Goal: Task Accomplishment & Management: Manage account settings

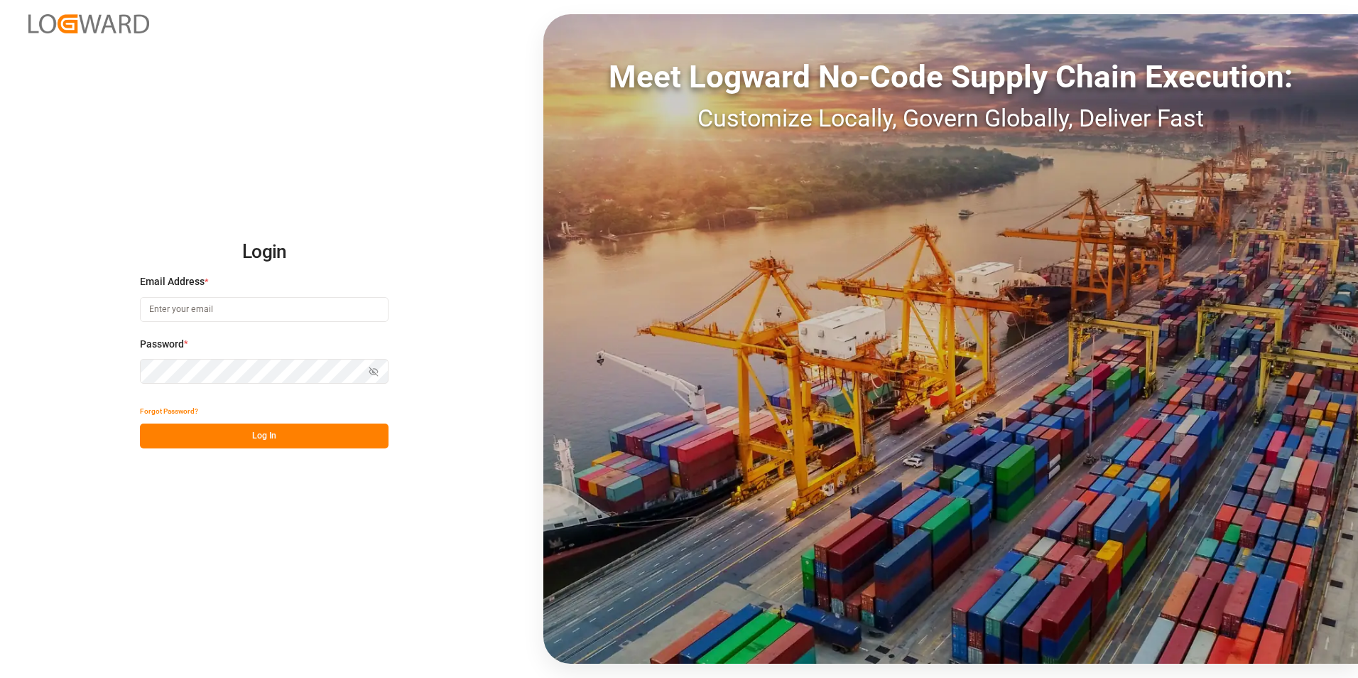
click at [270, 308] on input at bounding box center [264, 309] width 249 height 25
paste input "[EMAIL_ADDRESS][PERSON_NAME][DOMAIN_NAME]"
type input "[EMAIL_ADDRESS][PERSON_NAME][DOMAIN_NAME]"
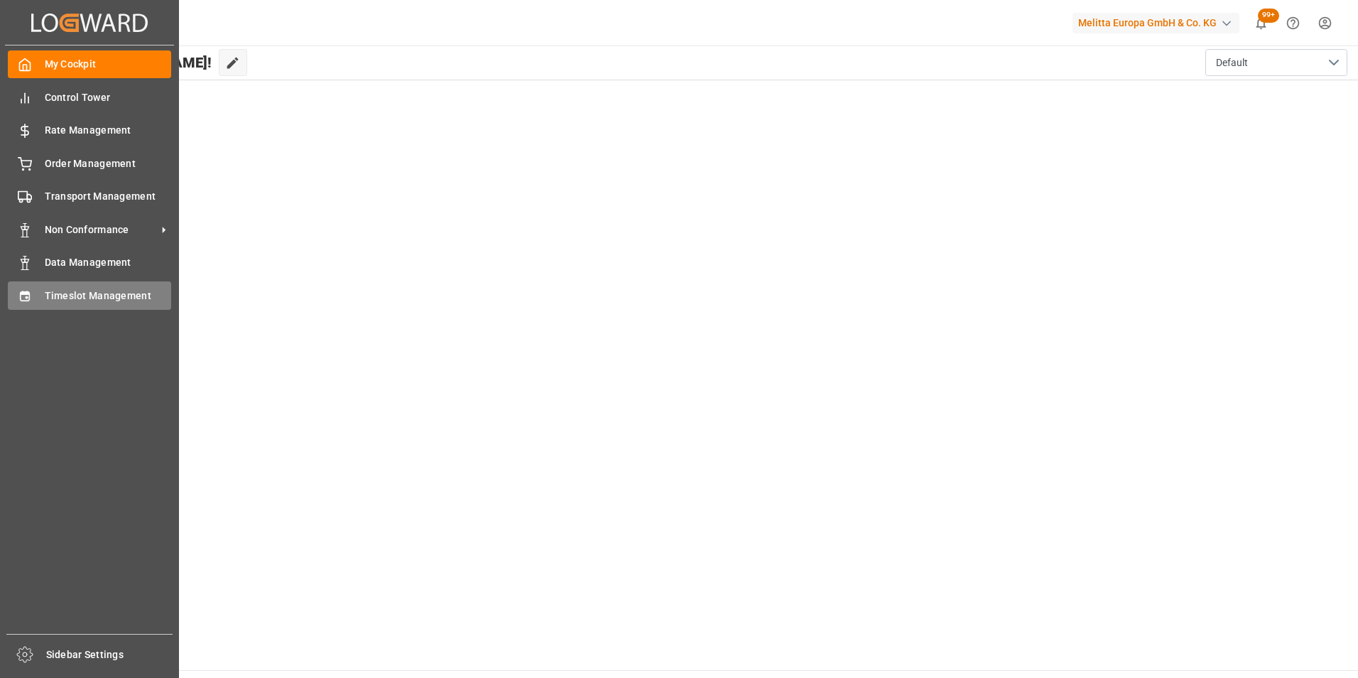
click at [75, 300] on span "Timeslot Management" at bounding box center [108, 295] width 127 height 15
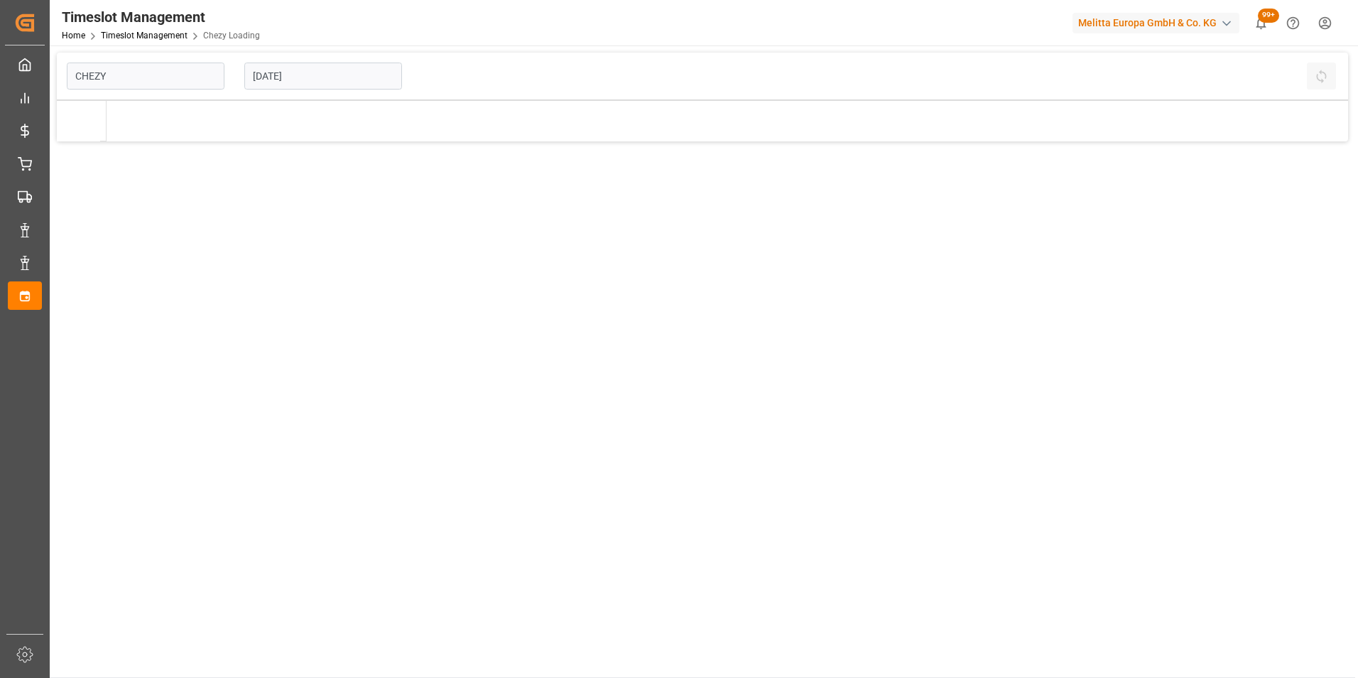
type input "Chezy Loading"
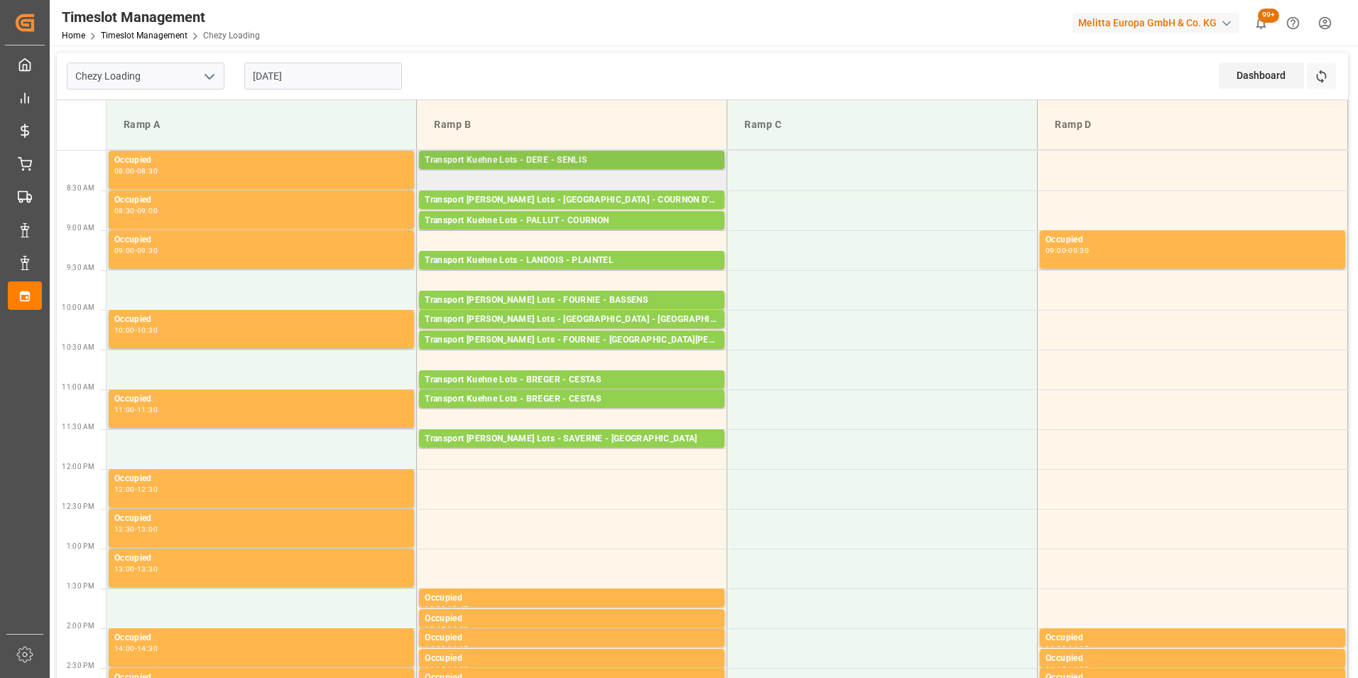
click at [545, 156] on div "Transport Kuehne Lots - DERE - SENLIS" at bounding box center [572, 160] width 294 height 14
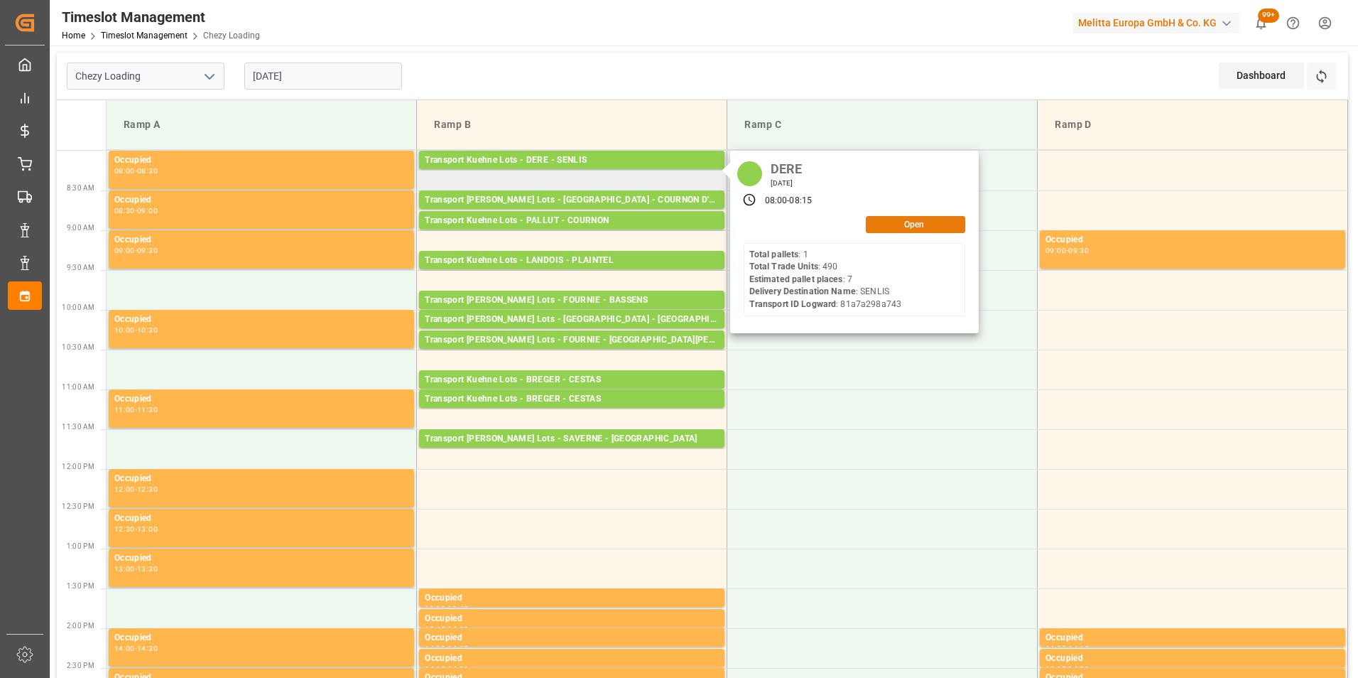
click at [903, 224] on button "Open" at bounding box center [915, 224] width 99 height 17
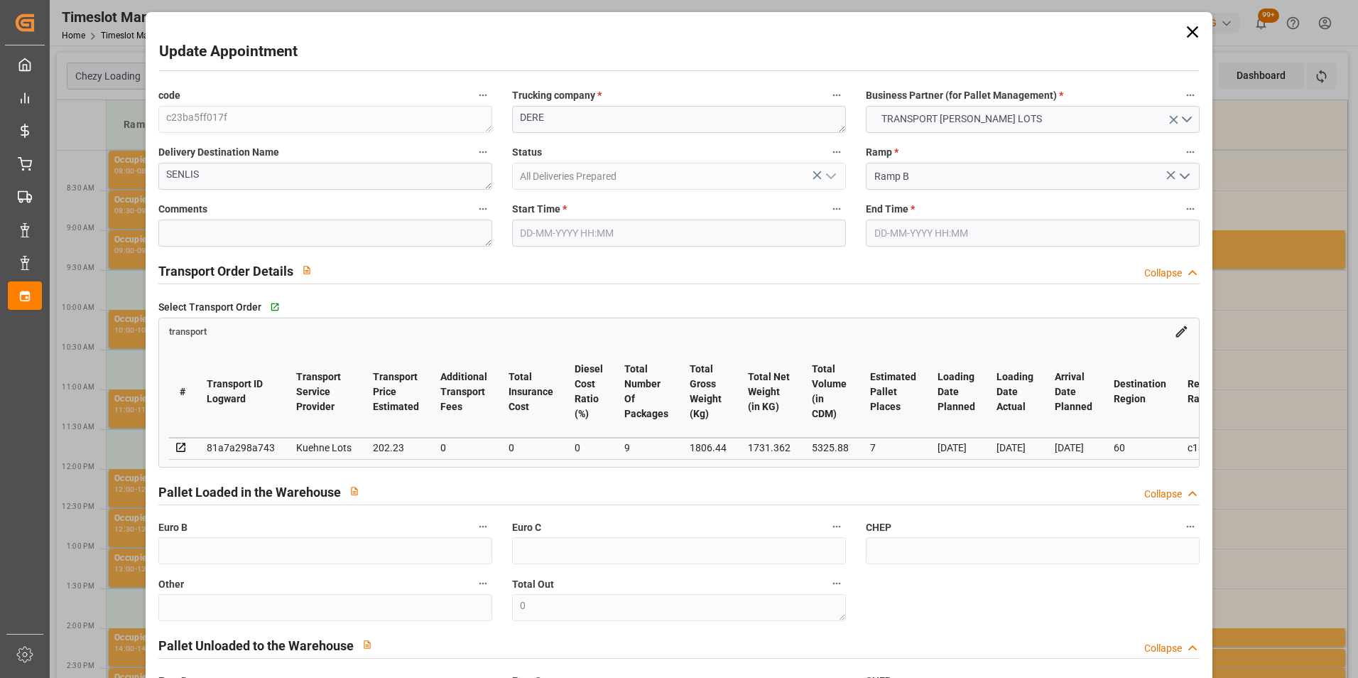
type input "7"
type input "202.23"
type input "0"
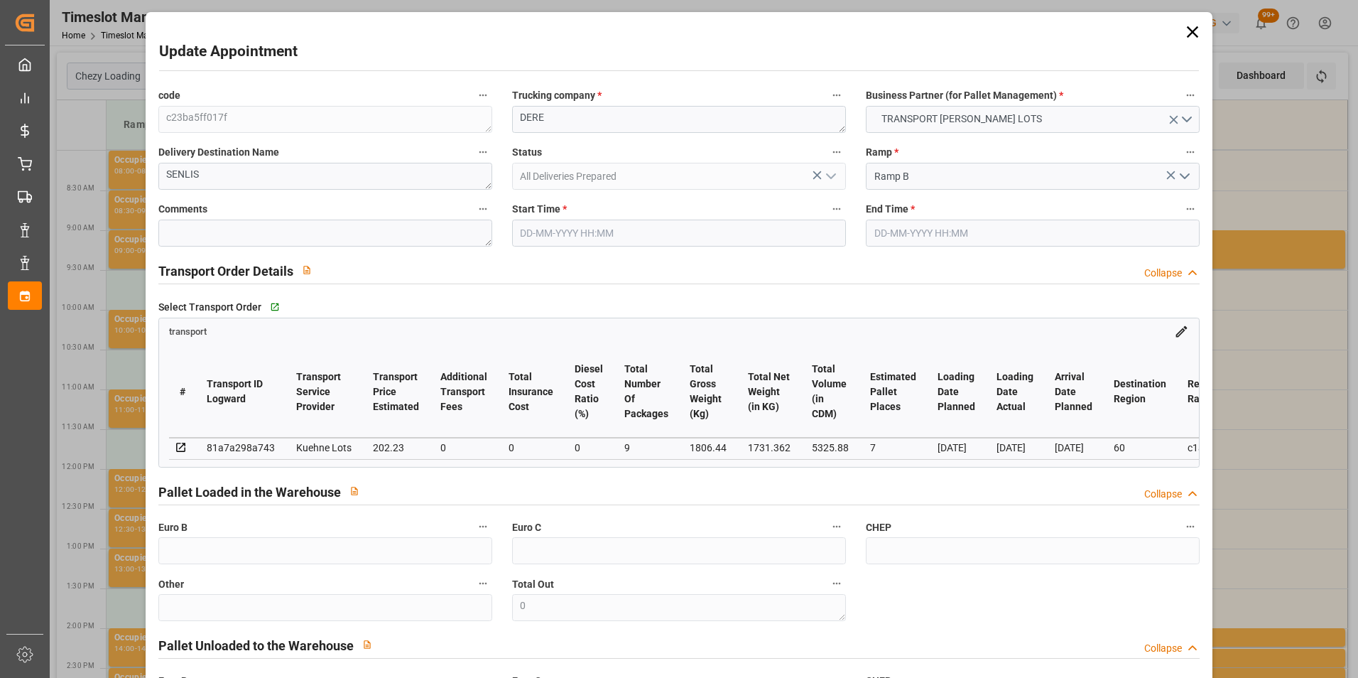
type input "202.23"
type input "0"
type input "9"
type input "1731.362"
type input "1992.136"
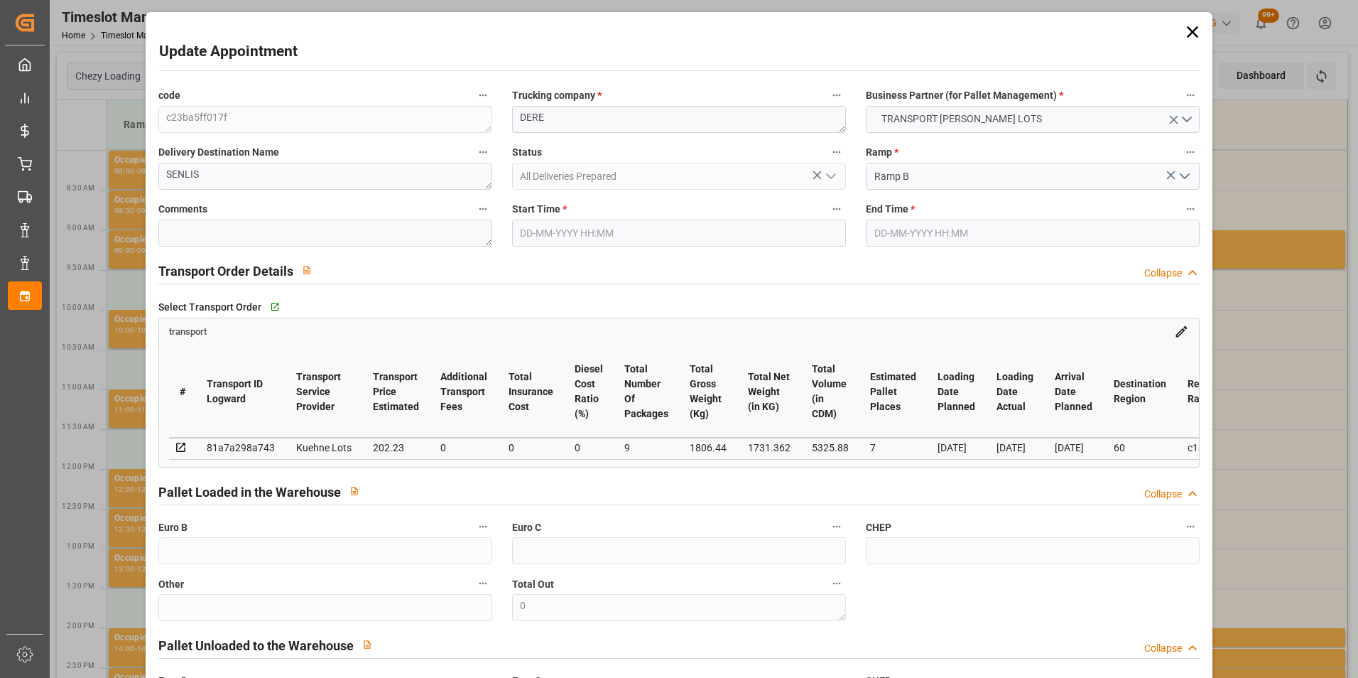
type input "5325.88"
type input "60"
type input "1"
type input "490"
type input "7"
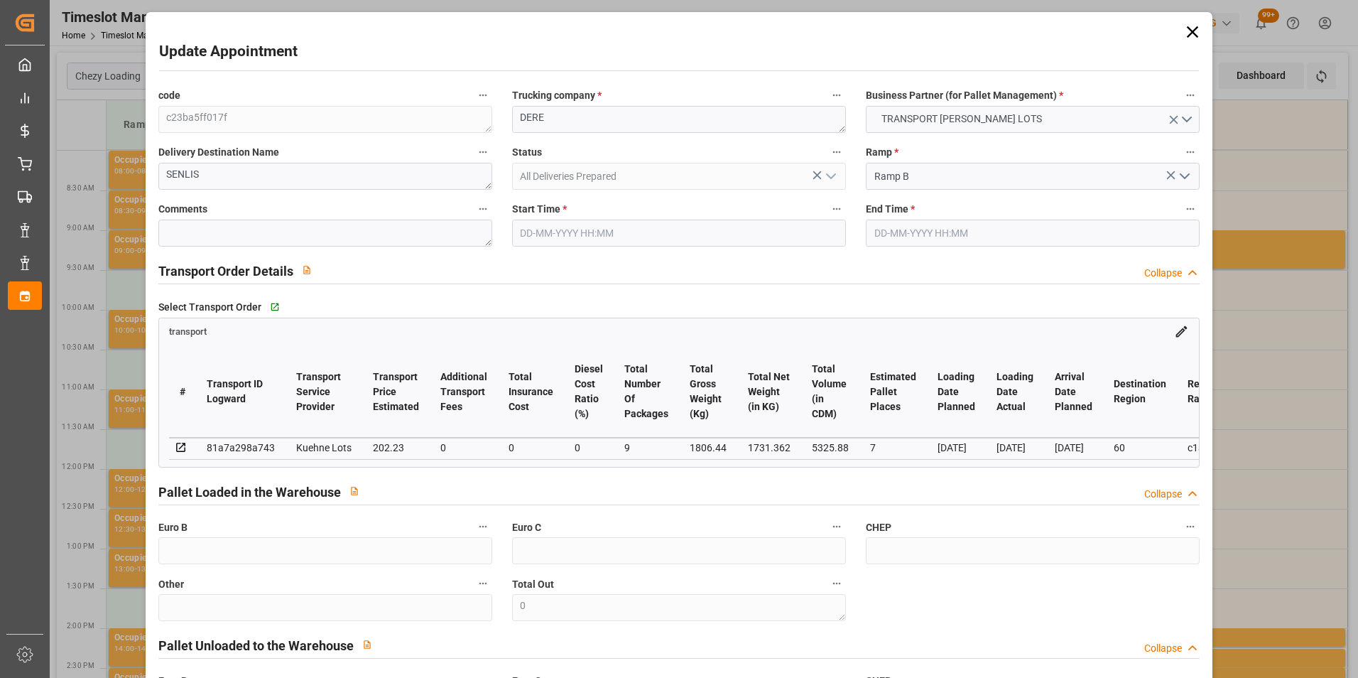
type input "101"
type input "1806.44"
type input "0"
type input "4710.8598"
type input "0"
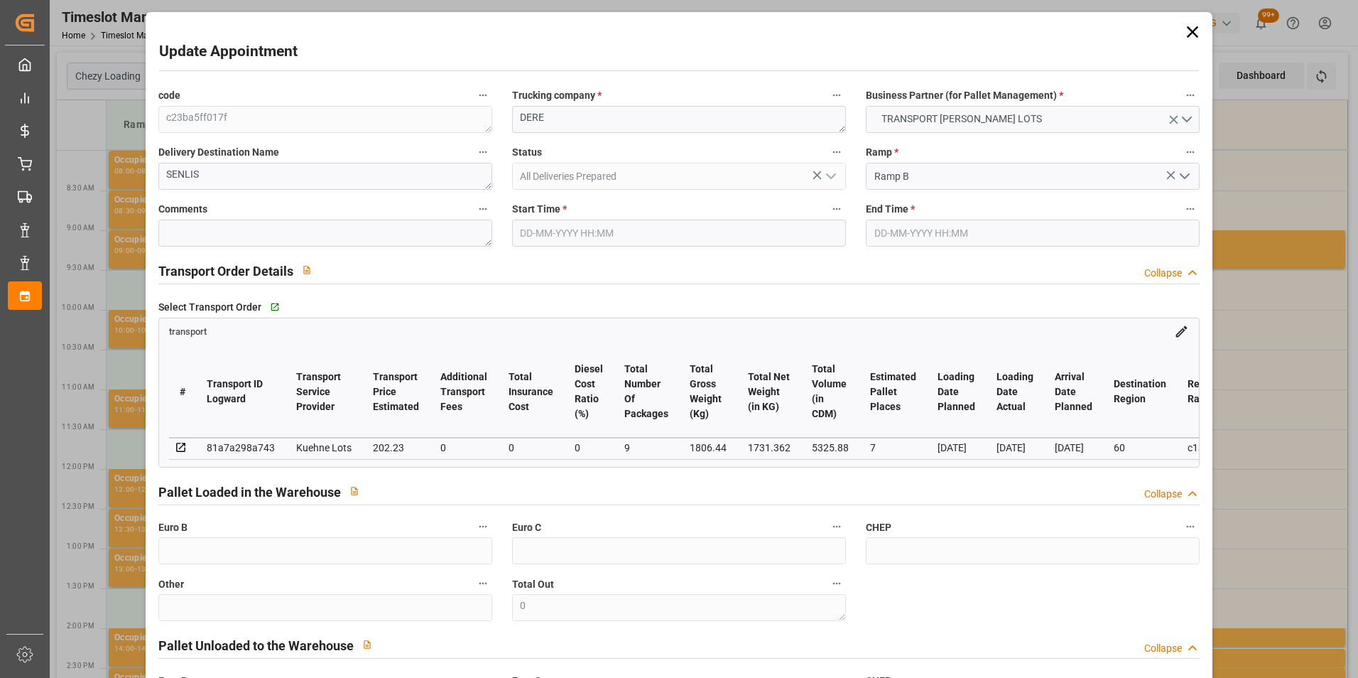
type input "0"
type input "21"
type input "35"
type input "[DATE] 08:00"
type input "[DATE] 08:15"
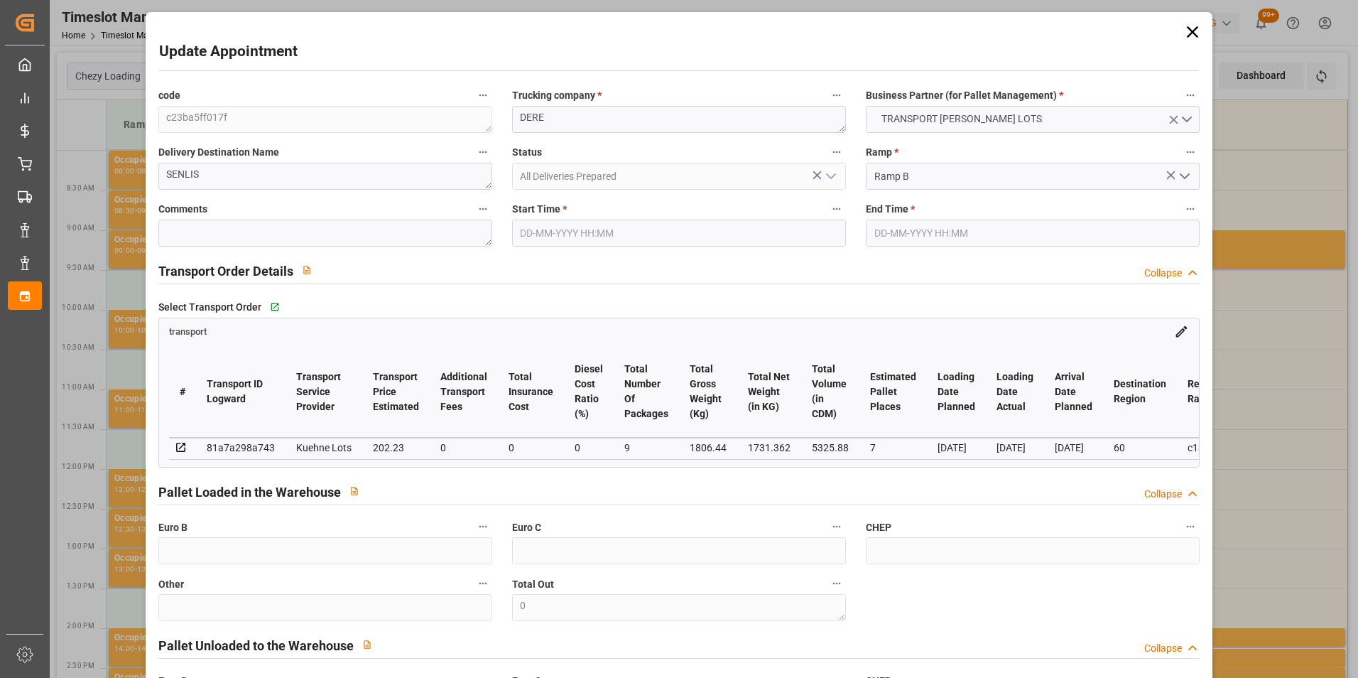
type input "[DATE] 12:42"
type input "[DATE] 11:23"
type input "[DATE]"
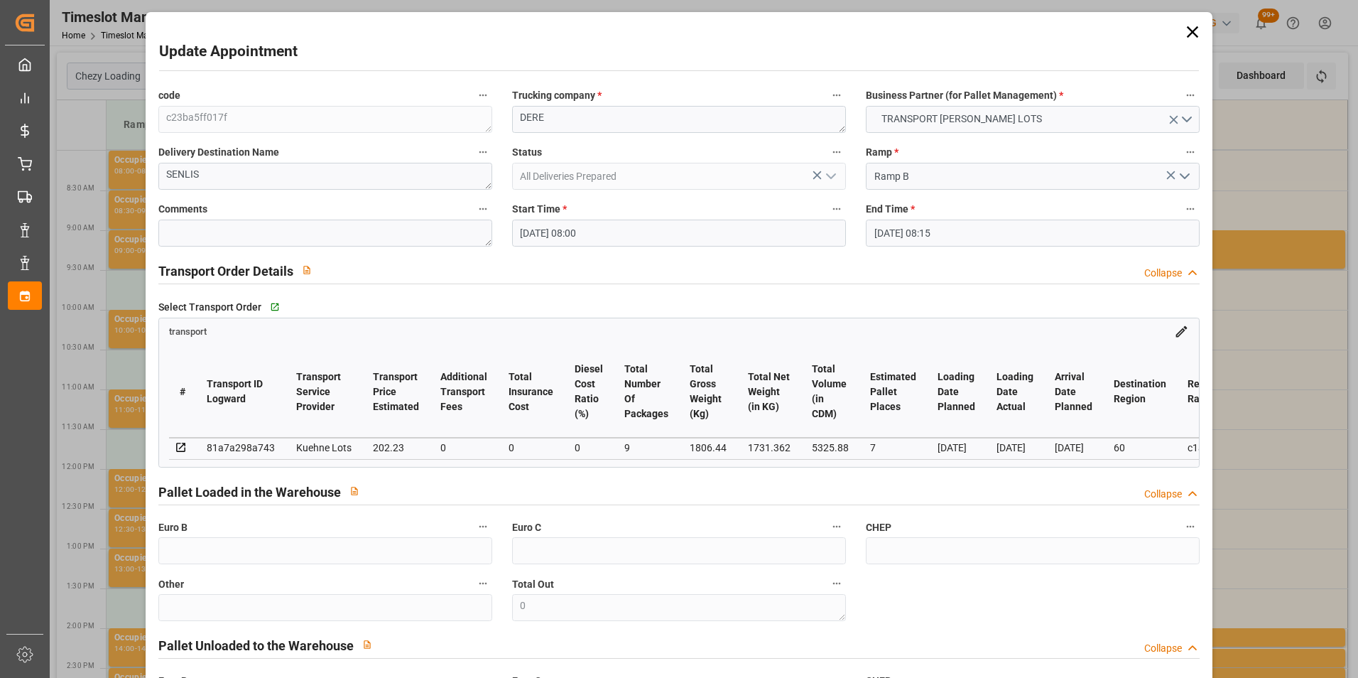
click at [1223, 186] on div "Update Appointment code c23ba5ff017f Trucking company * DERE Business Partner (…" at bounding box center [679, 339] width 1358 height 678
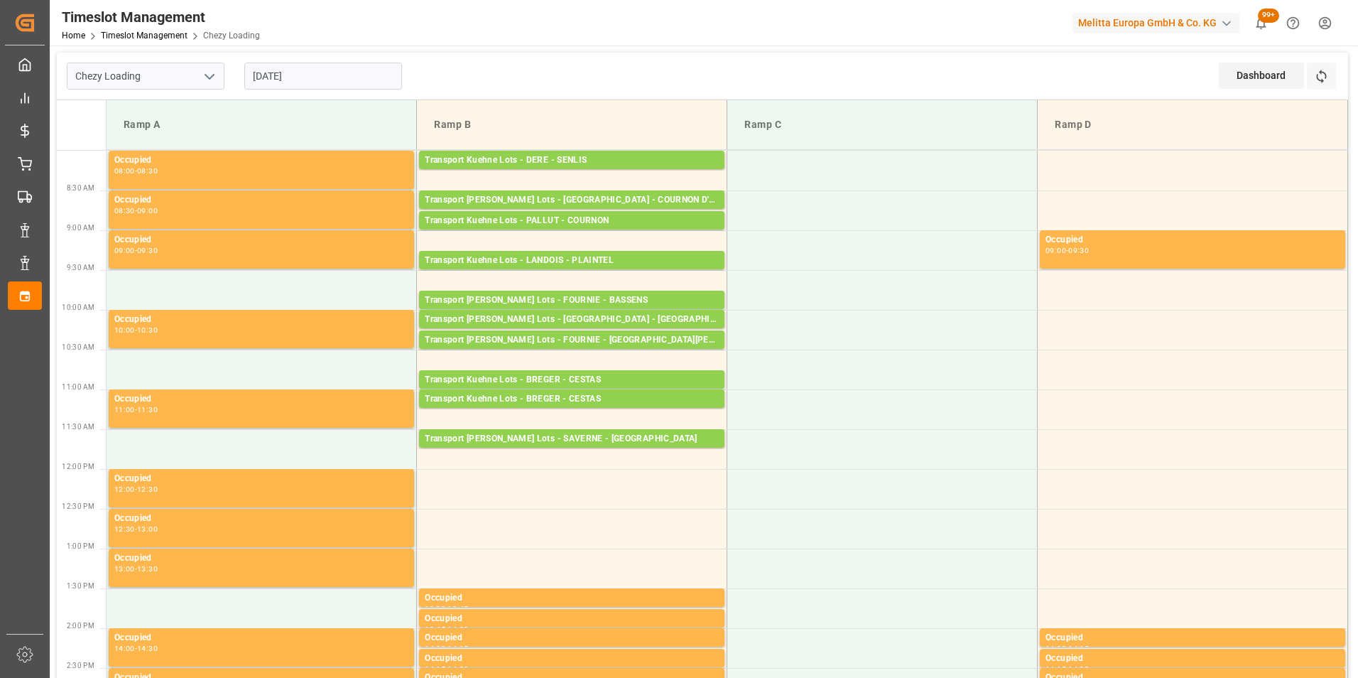
click at [292, 75] on input "[DATE]" at bounding box center [323, 75] width 158 height 27
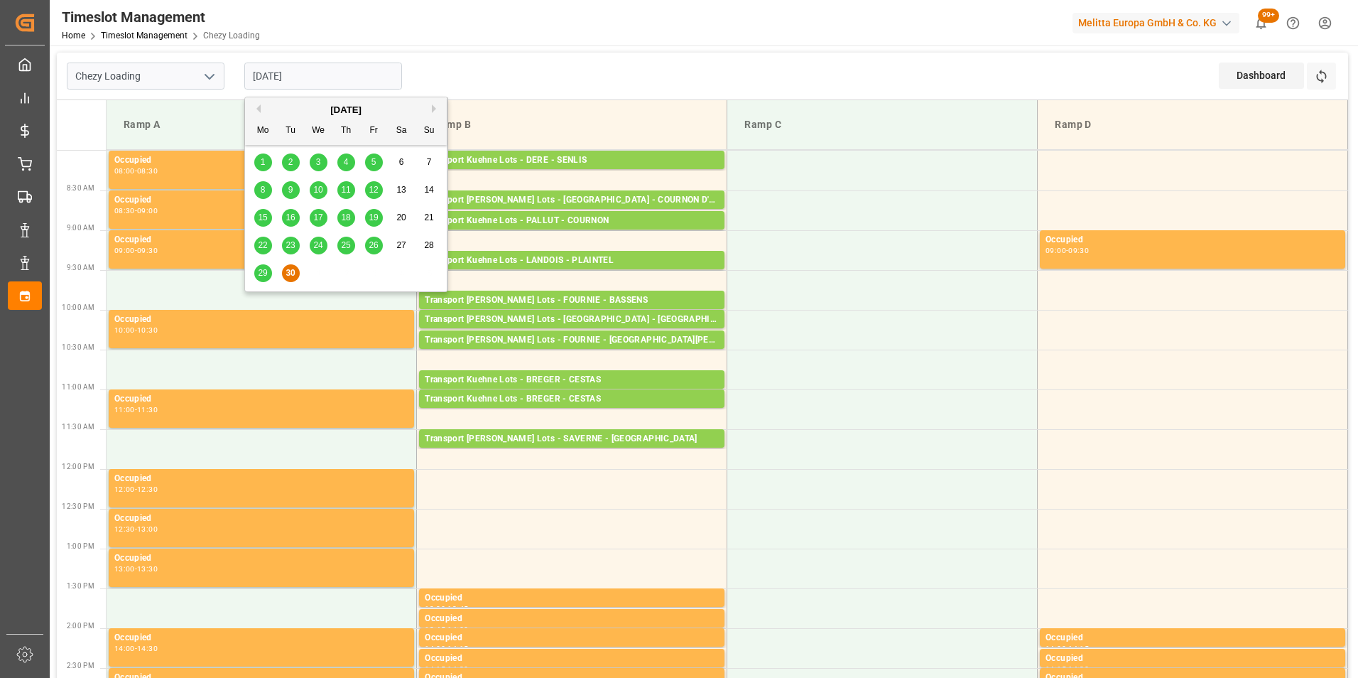
click at [433, 109] on button "Next Month" at bounding box center [436, 108] width 9 height 9
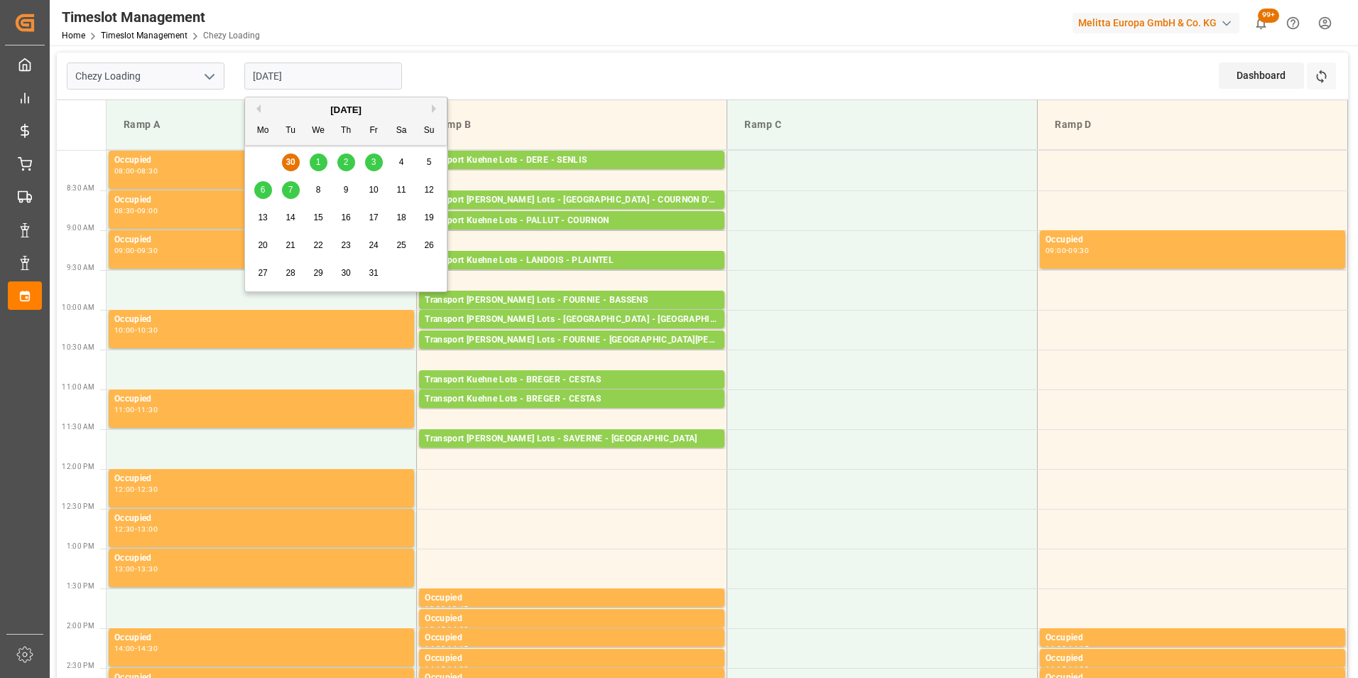
click at [288, 157] on div "29 30 1 2 3 4 5" at bounding box center [346, 162] width 194 height 28
click at [317, 160] on span "1" at bounding box center [318, 162] width 5 height 10
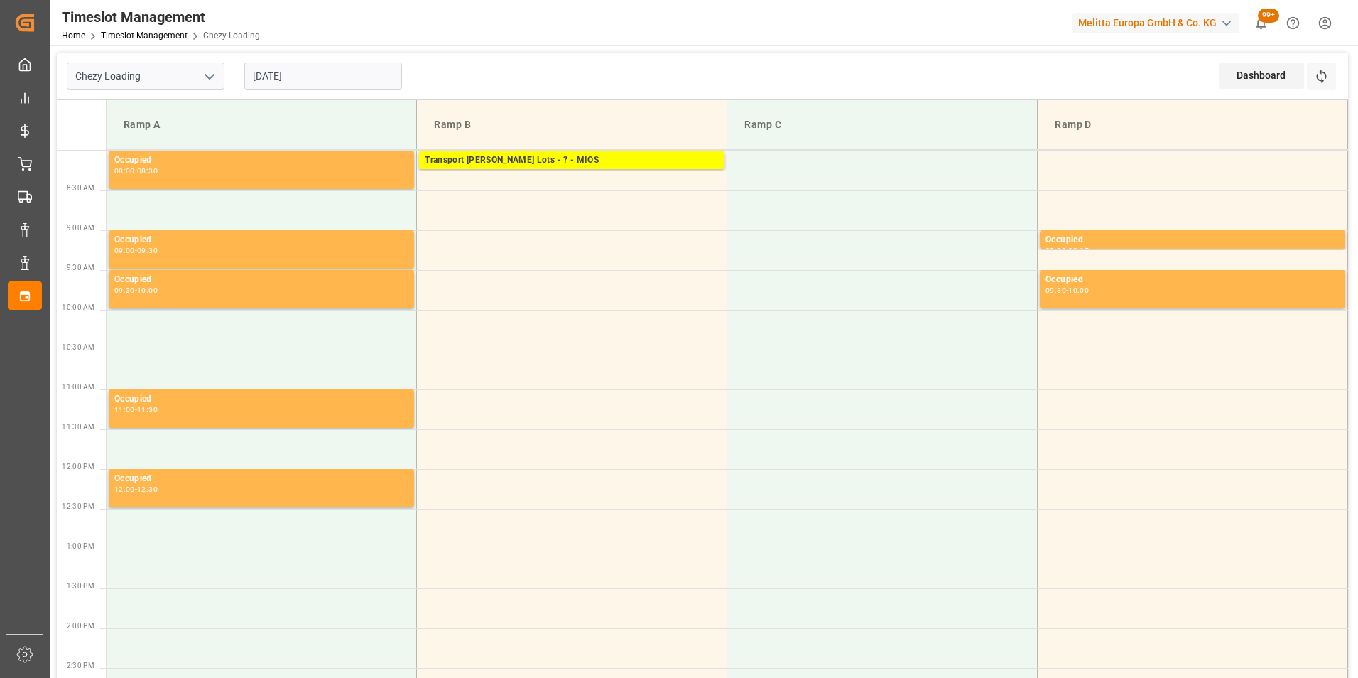
click at [285, 69] on input "[DATE]" at bounding box center [323, 75] width 158 height 27
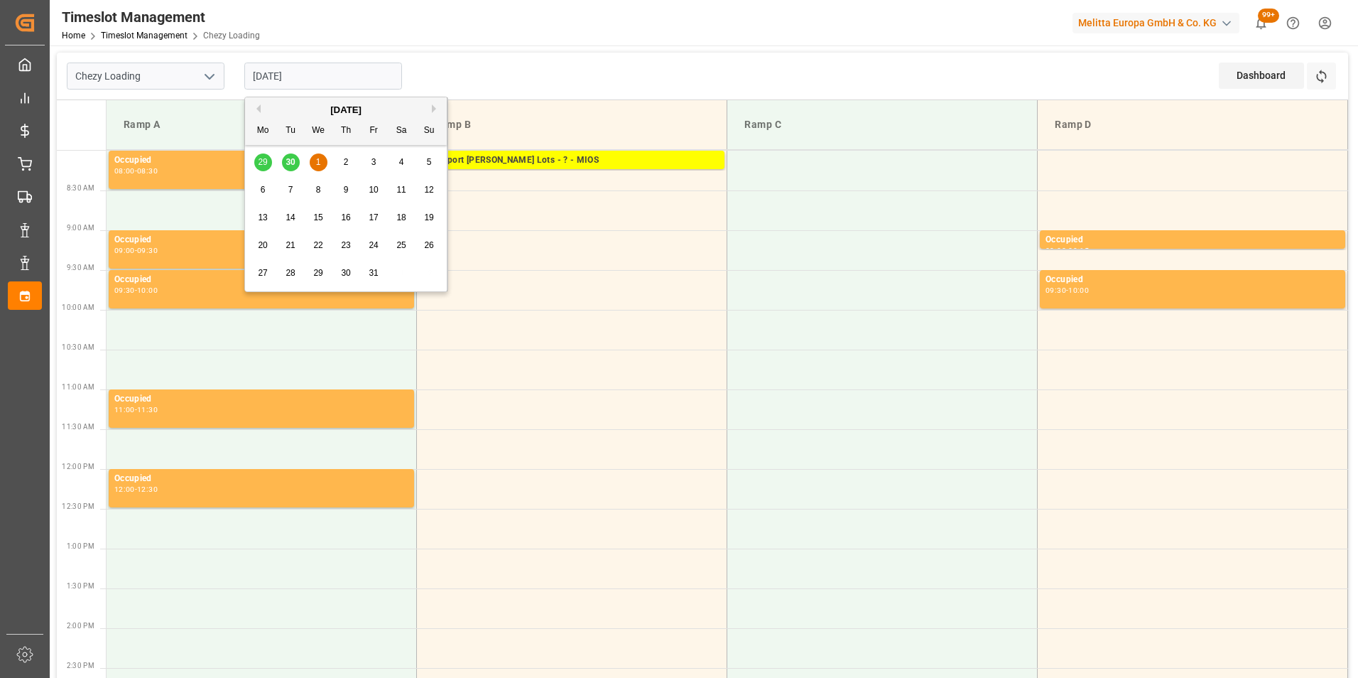
click at [344, 160] on span "2" at bounding box center [346, 162] width 5 height 10
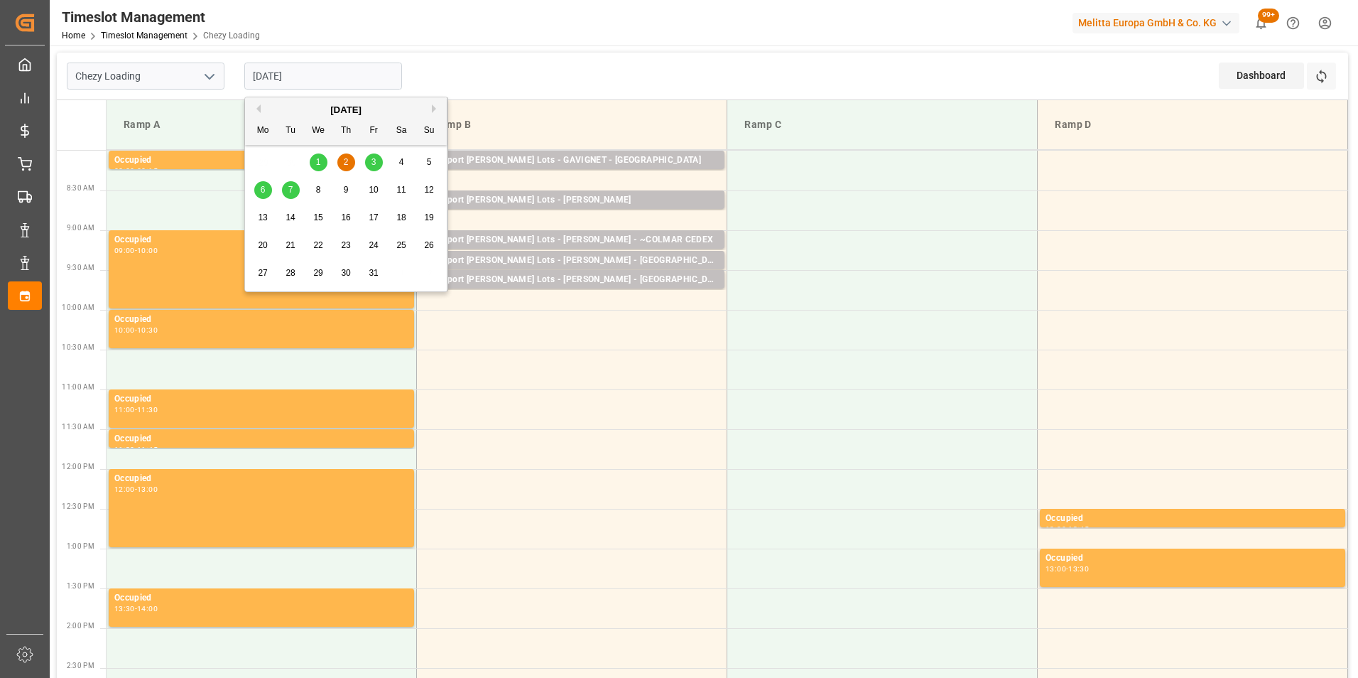
click at [281, 72] on input "[DATE]" at bounding box center [323, 75] width 158 height 27
click at [256, 105] on button "Previous Month" at bounding box center [256, 108] width 9 height 9
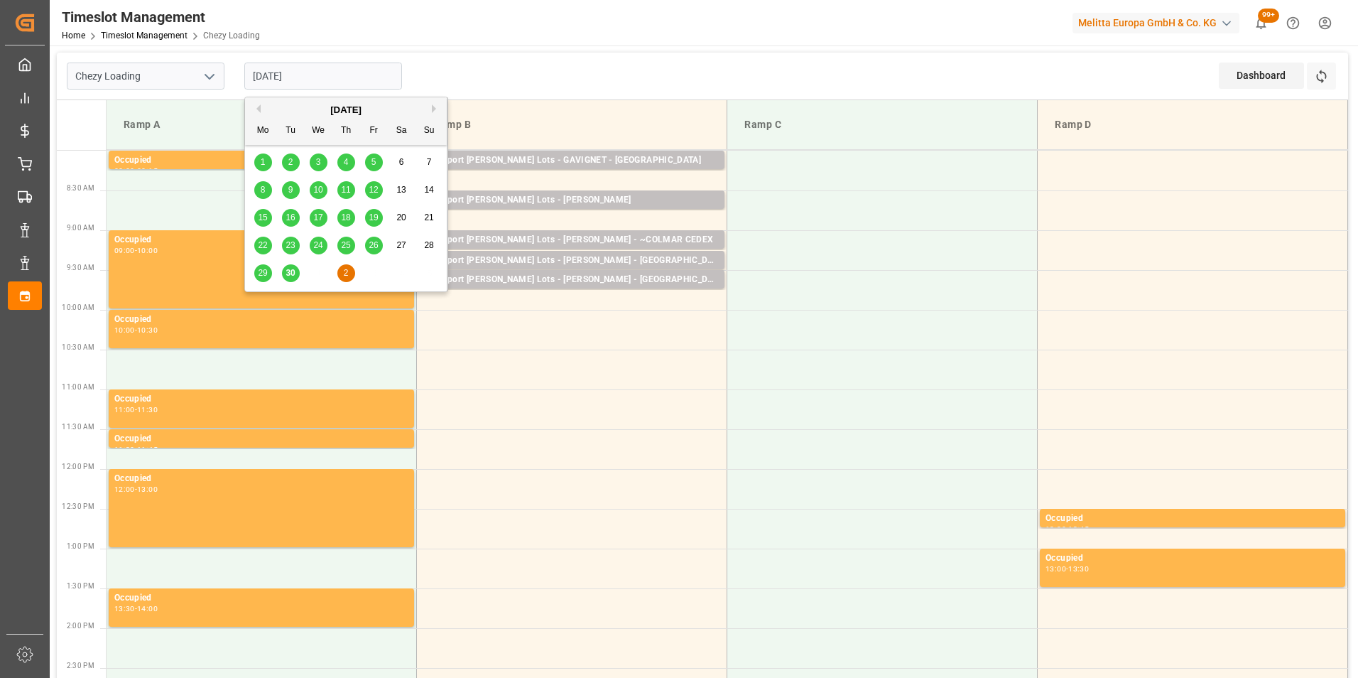
click at [281, 77] on input "[DATE]" at bounding box center [323, 75] width 158 height 27
click at [349, 271] on div "29 30 1 2 3 4 5" at bounding box center [346, 273] width 194 height 28
click at [431, 111] on div "[DATE]" at bounding box center [346, 110] width 202 height 14
click at [431, 107] on div "[DATE]" at bounding box center [346, 110] width 202 height 14
click at [432, 106] on button "Next Month" at bounding box center [436, 108] width 9 height 9
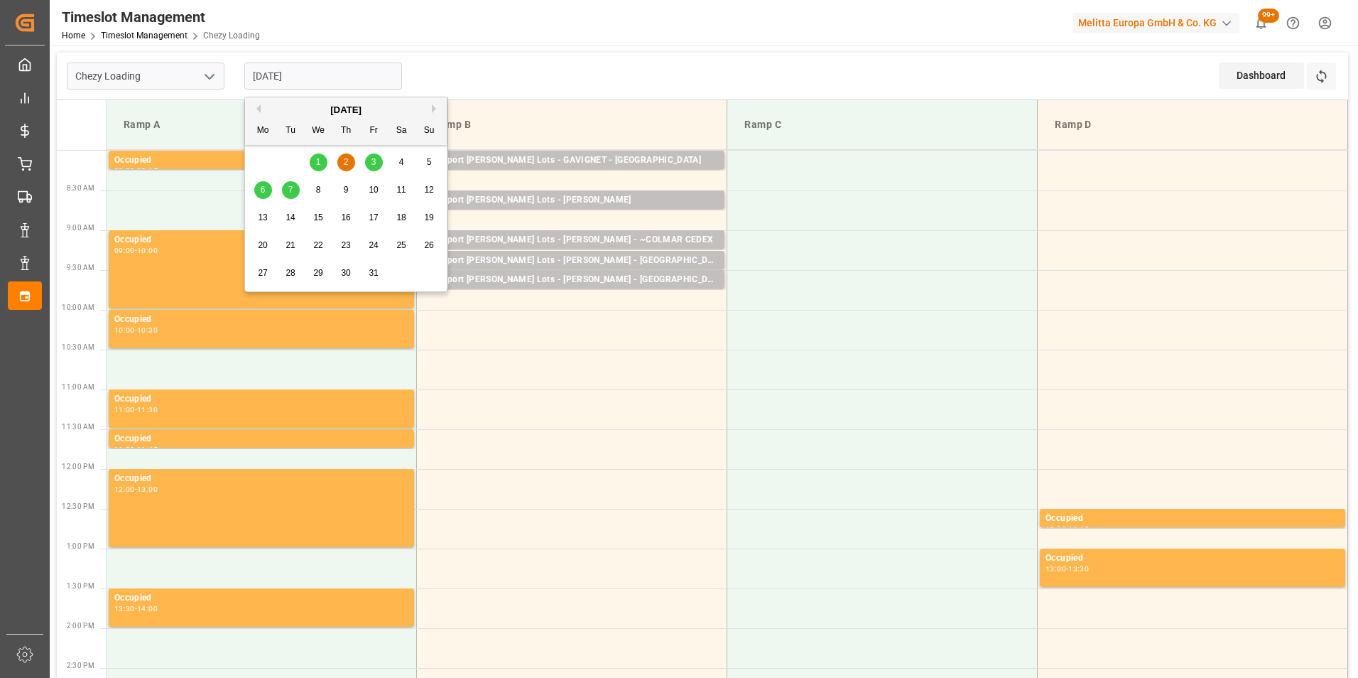
click at [342, 158] on div "2" at bounding box center [346, 162] width 18 height 17
click at [304, 77] on input "[DATE]" at bounding box center [323, 75] width 158 height 27
click at [259, 107] on button "Previous Month" at bounding box center [256, 108] width 9 height 9
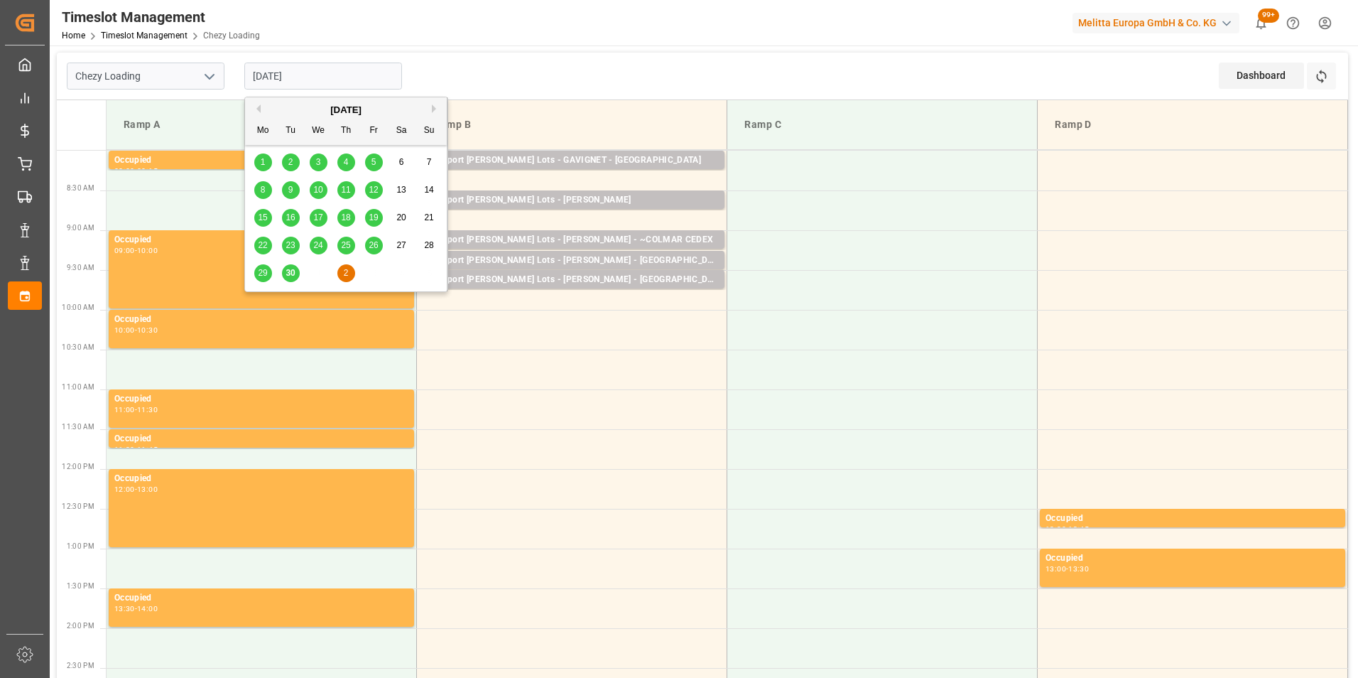
click at [288, 272] on span "30" at bounding box center [289, 273] width 9 height 10
type input "[DATE]"
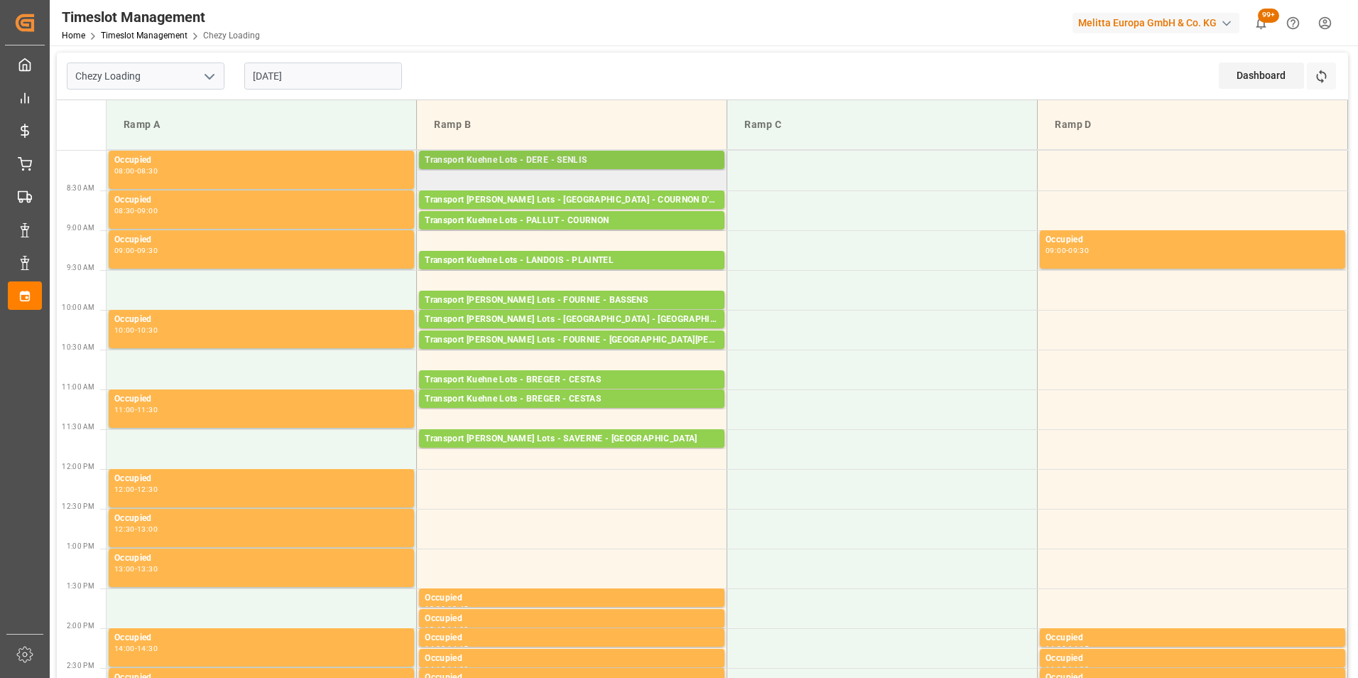
click at [592, 158] on div "Transport Kuehne Lots - DERE - SENLIS" at bounding box center [572, 160] width 294 height 14
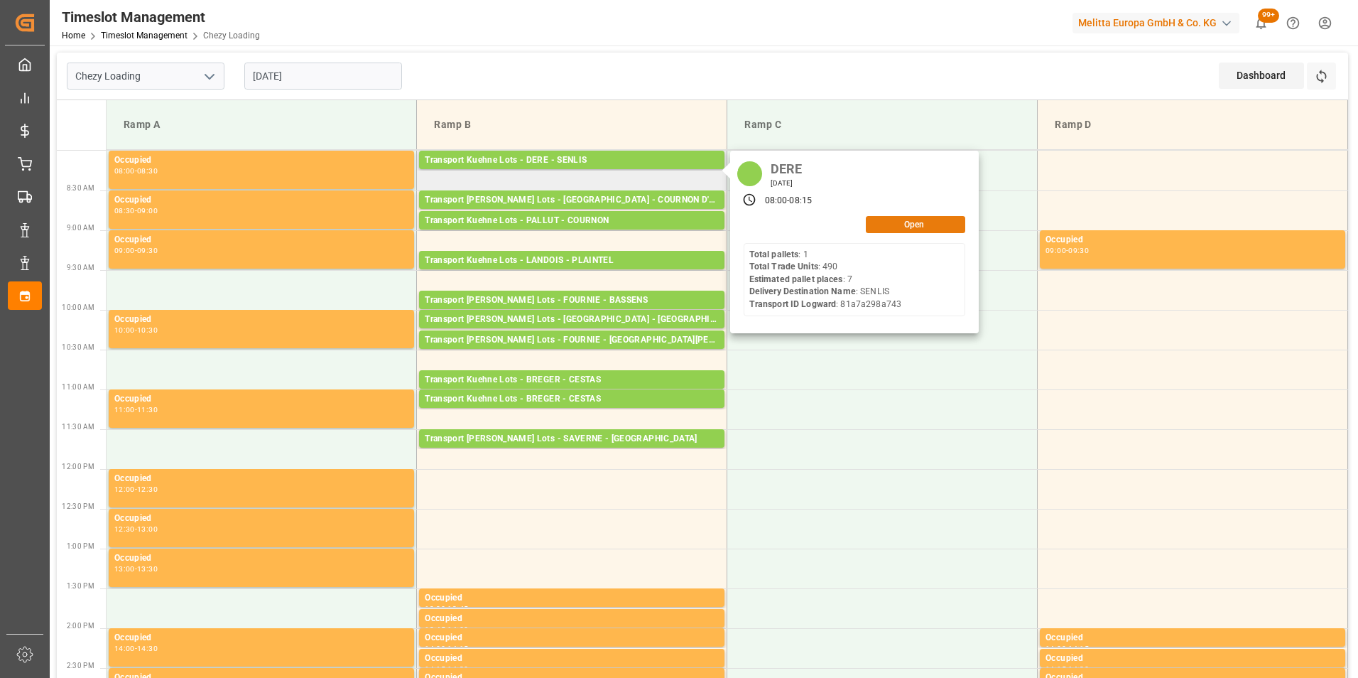
click at [883, 222] on button "Open" at bounding box center [915, 224] width 99 height 17
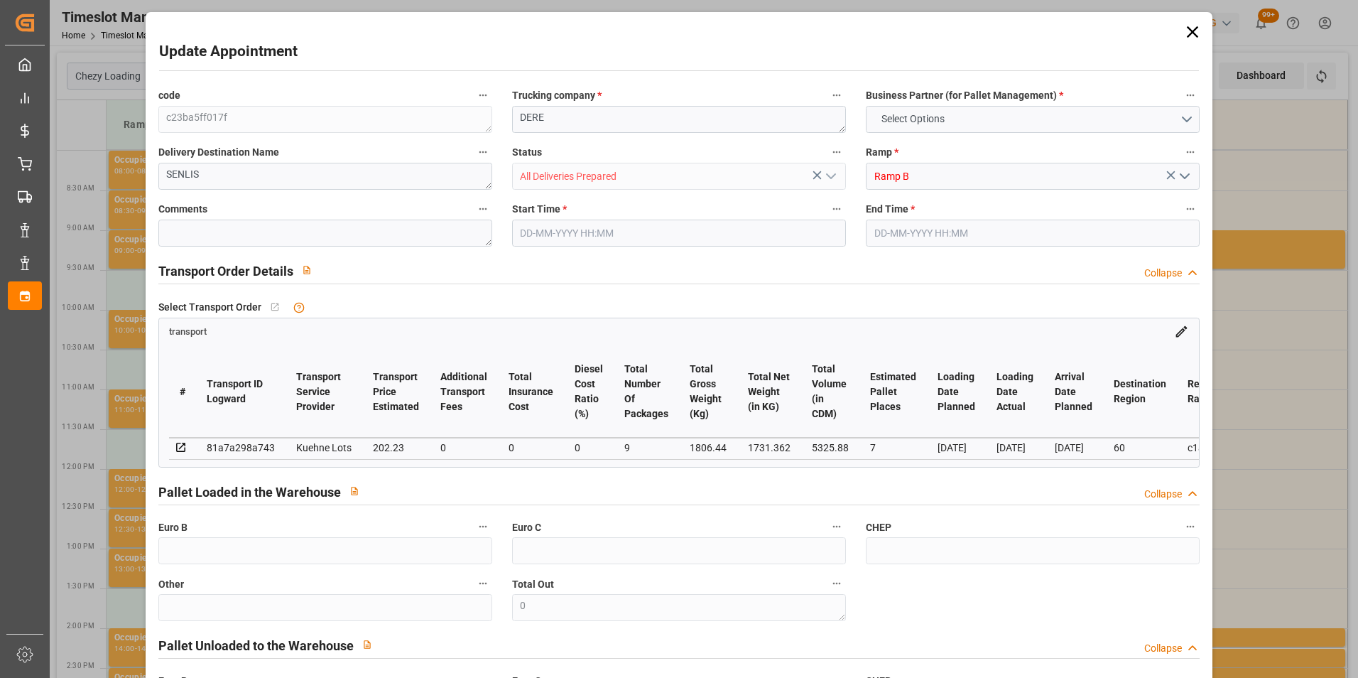
type input "7"
type input "202.23"
type input "0"
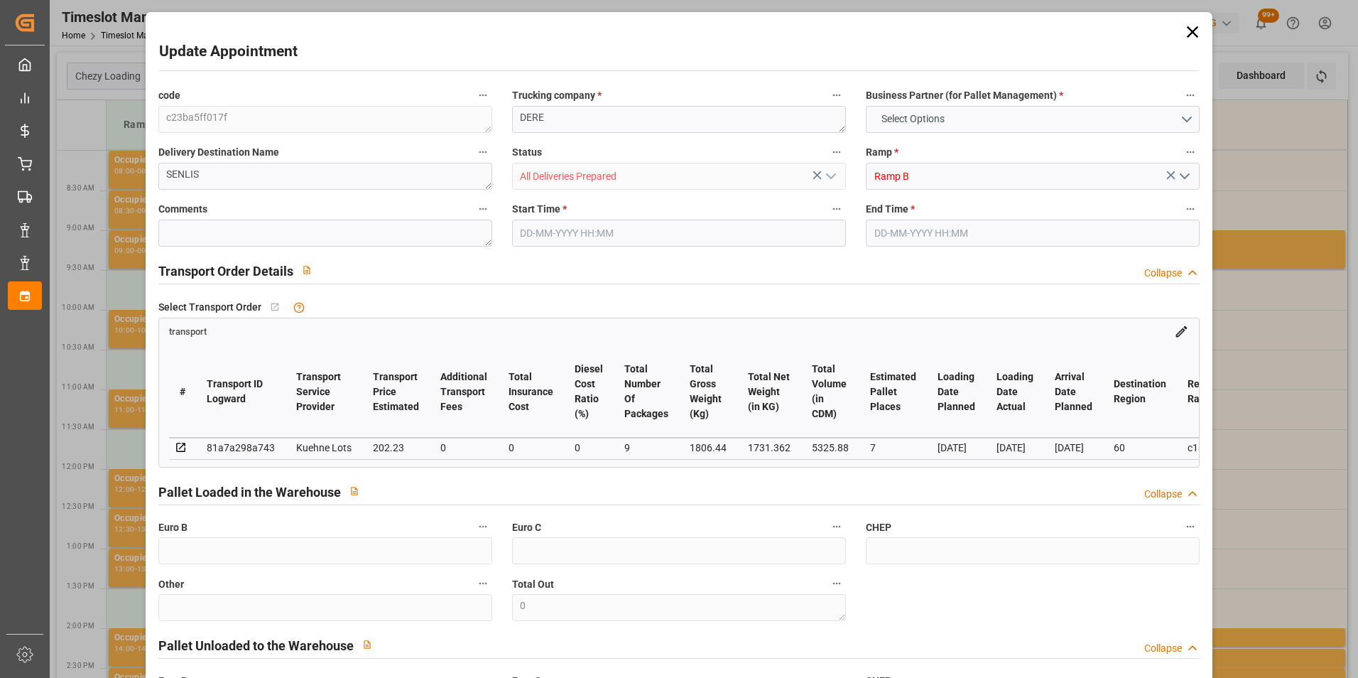
type input "202.23"
type input "0"
type input "9"
type input "1731.362"
type input "1992.136"
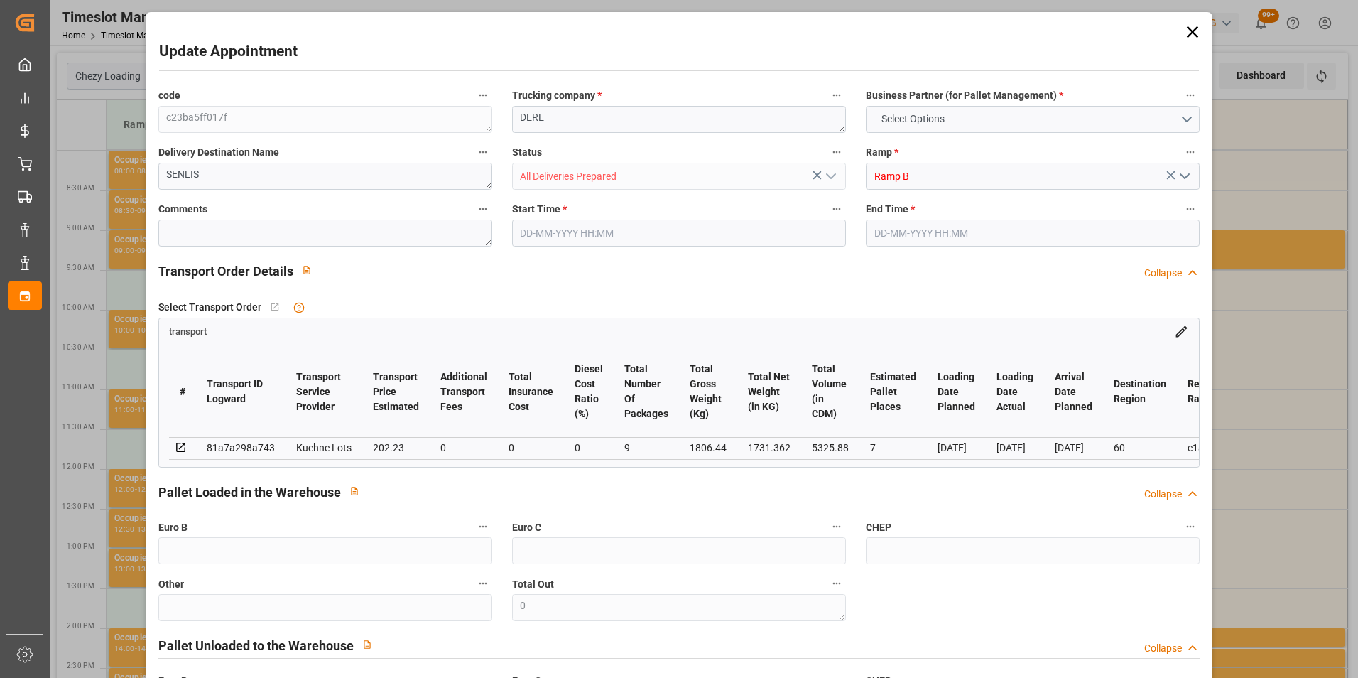
type input "5325.88"
type input "60"
type input "1"
type input "490"
type input "7"
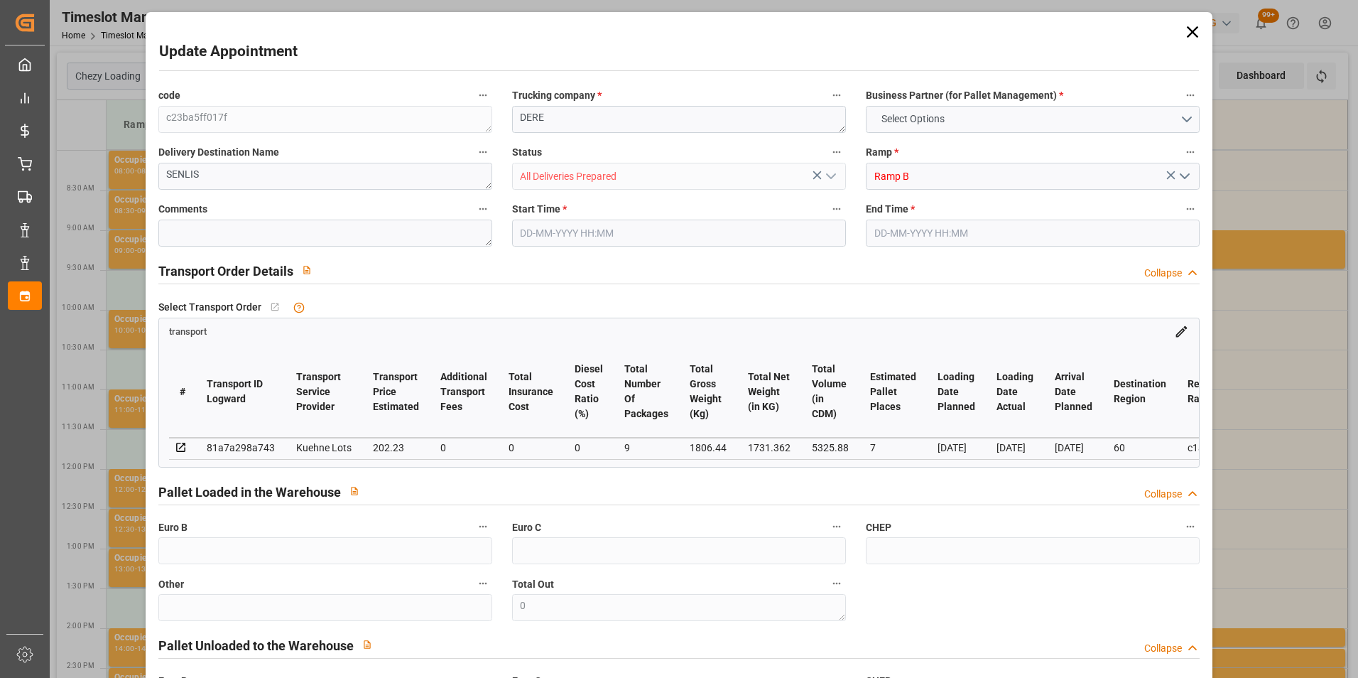
type input "101"
type input "1806.44"
type input "0"
type input "4710.8598"
type input "0"
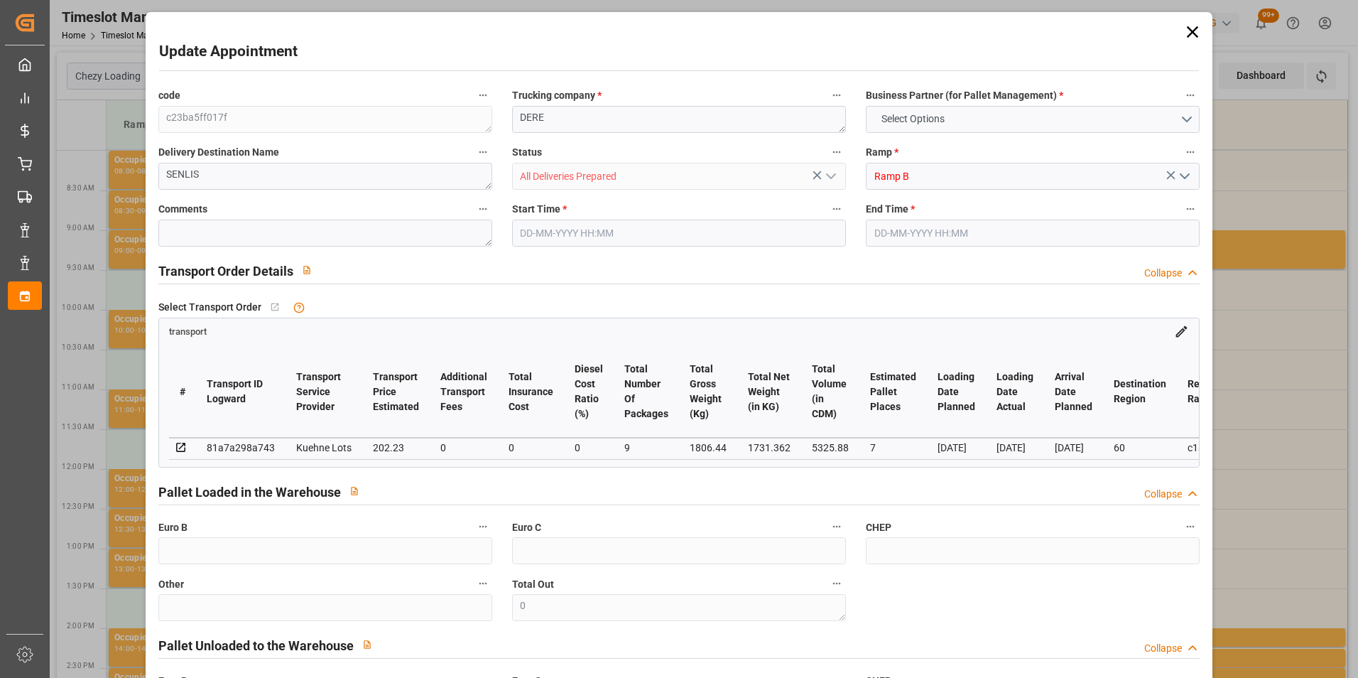
type input "0"
type input "21"
type input "35"
type input "[DATE] 08:00"
type input "[DATE] 08:15"
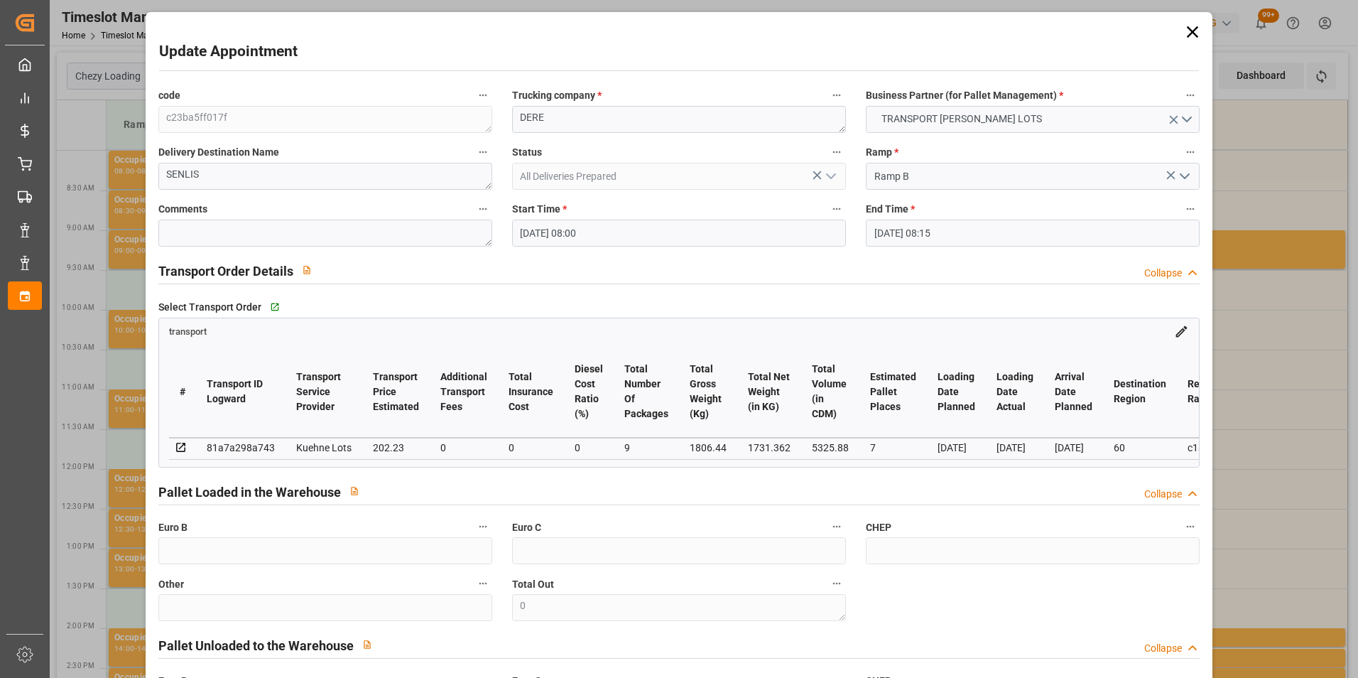
type input "[DATE] 12:42"
type input "[DATE] 11:23"
type input "[DATE]"
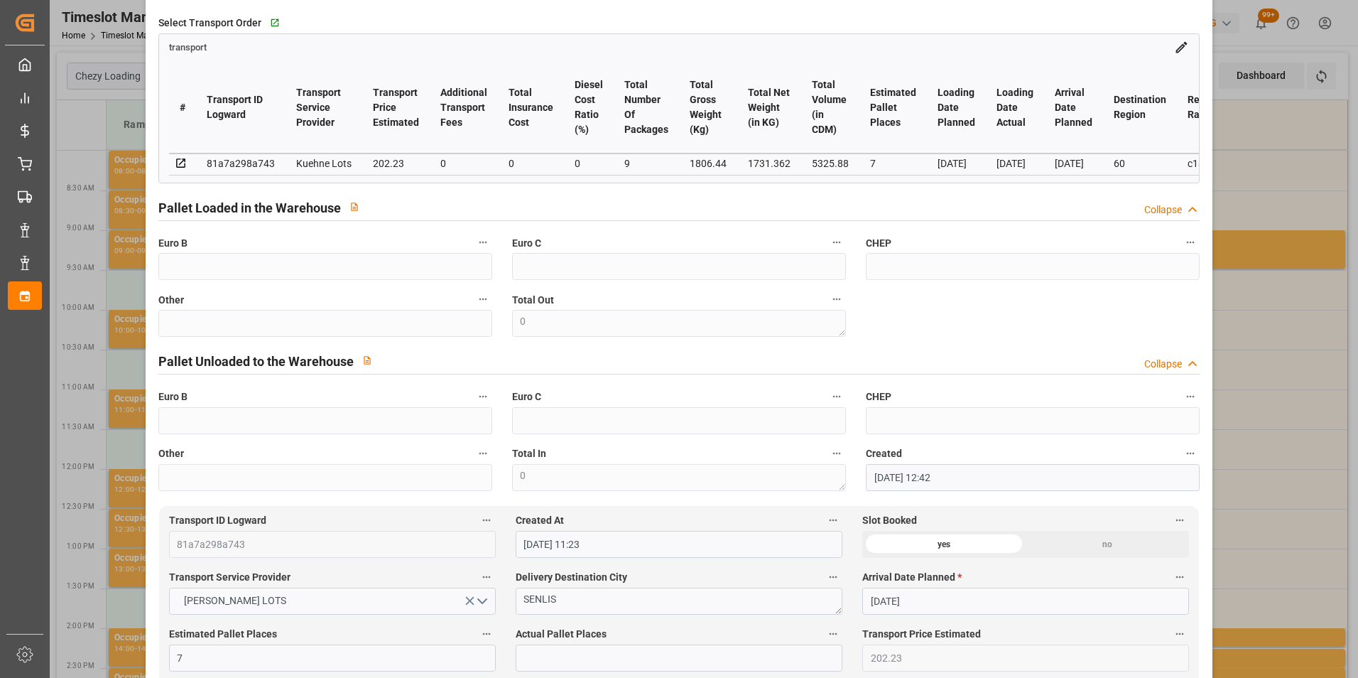
click at [1310, 209] on div "Update Appointment code c23ba5ff017f Trucking company * DERE Business Partner (…" at bounding box center [679, 339] width 1358 height 678
click at [1291, 450] on div "Update Appointment code c23ba5ff017f Trucking company * DERE Business Partner (…" at bounding box center [679, 339] width 1358 height 678
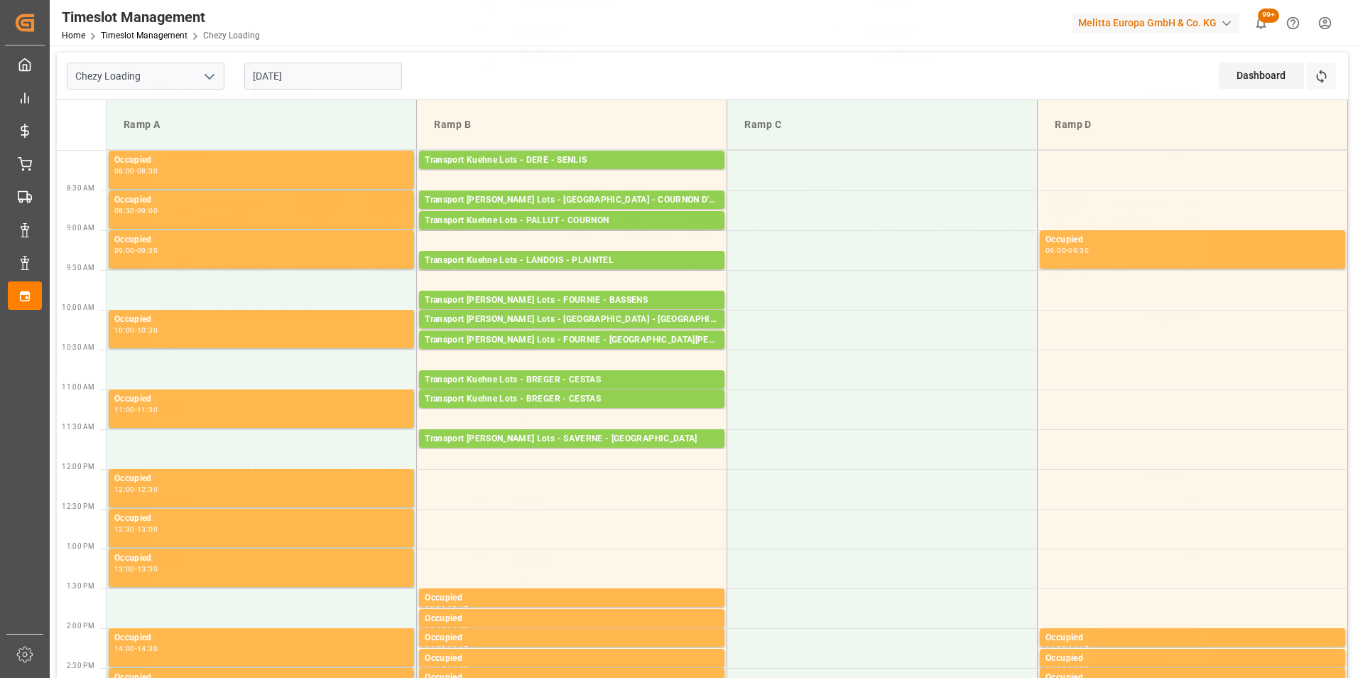
scroll to position [184, 0]
